Goal: Task Accomplishment & Management: Use online tool/utility

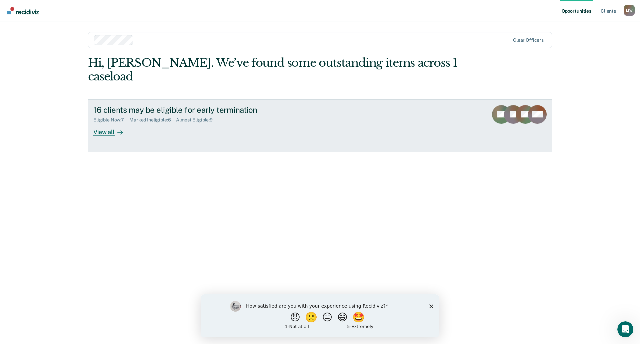
click at [123, 123] on div "View all" at bounding box center [111, 129] width 37 height 13
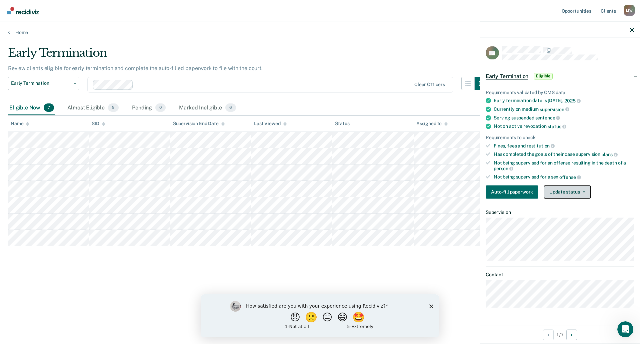
click at [584, 190] on button "Update status" at bounding box center [567, 191] width 47 height 13
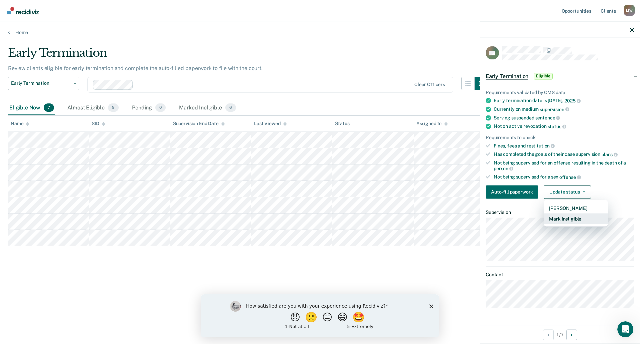
click at [571, 219] on button "Mark Ineligible" at bounding box center [576, 218] width 64 height 11
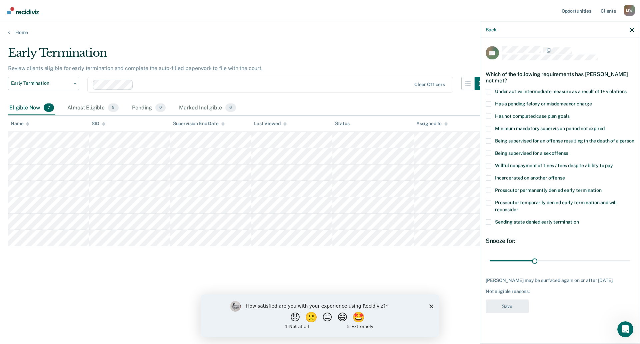
click at [489, 115] on span at bounding box center [488, 115] width 5 height 5
click at [570, 113] on input "Has not completed case plan goals" at bounding box center [570, 113] width 0 height 0
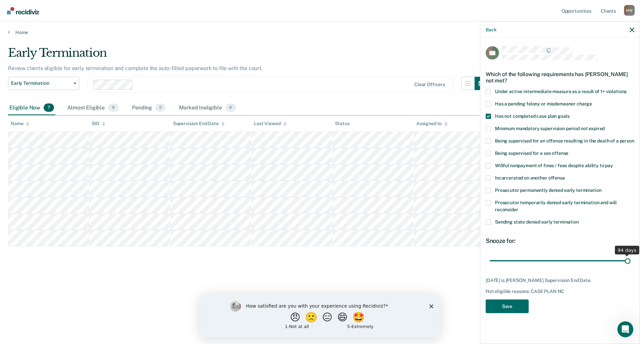
drag, startPoint x: 535, startPoint y: 260, endPoint x: 628, endPoint y: 259, distance: 92.7
type input "94"
click at [628, 259] on input "range" at bounding box center [560, 261] width 141 height 12
click at [514, 306] on button "Save" at bounding box center [507, 306] width 43 height 14
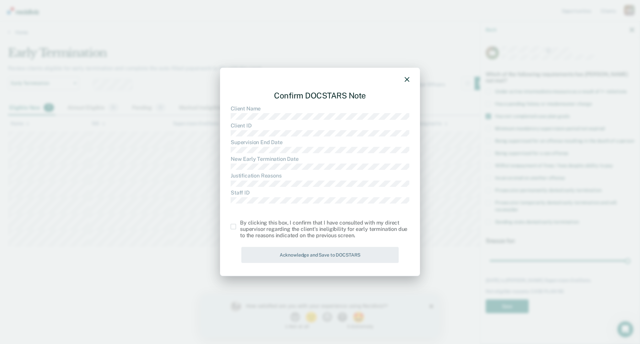
click at [234, 224] on span at bounding box center [233, 226] width 5 height 5
click at [240, 224] on input "checkbox" at bounding box center [240, 224] width 0 height 0
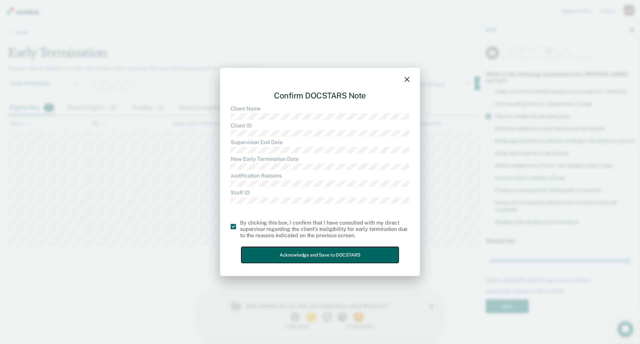
click at [321, 255] on button "Acknowledge and Save to DOCSTARS" at bounding box center [319, 255] width 157 height 16
